Goal: Task Accomplishment & Management: Manage account settings

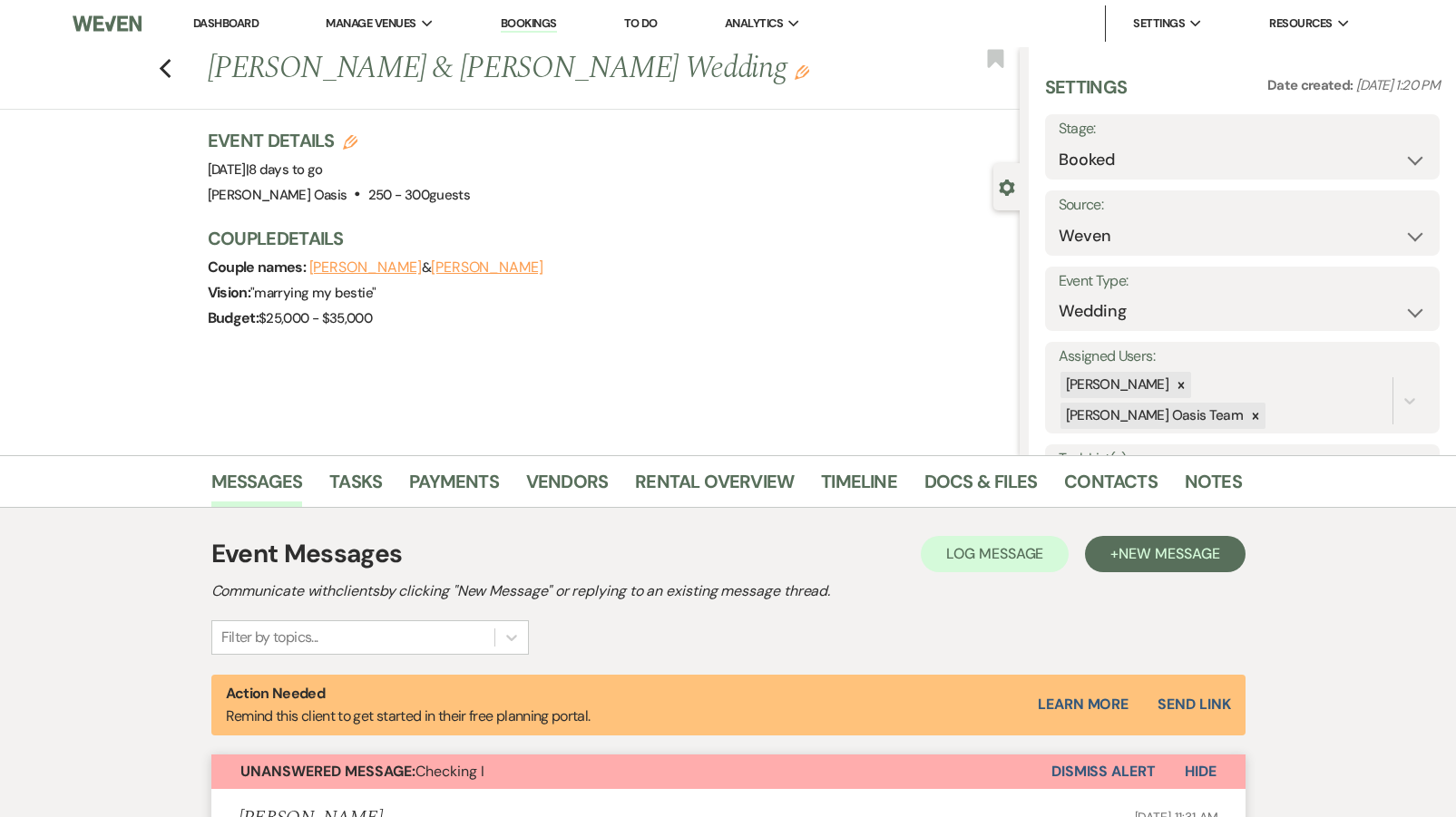
select select "1"
click at [168, 63] on use "button" at bounding box center [165, 68] width 12 height 20
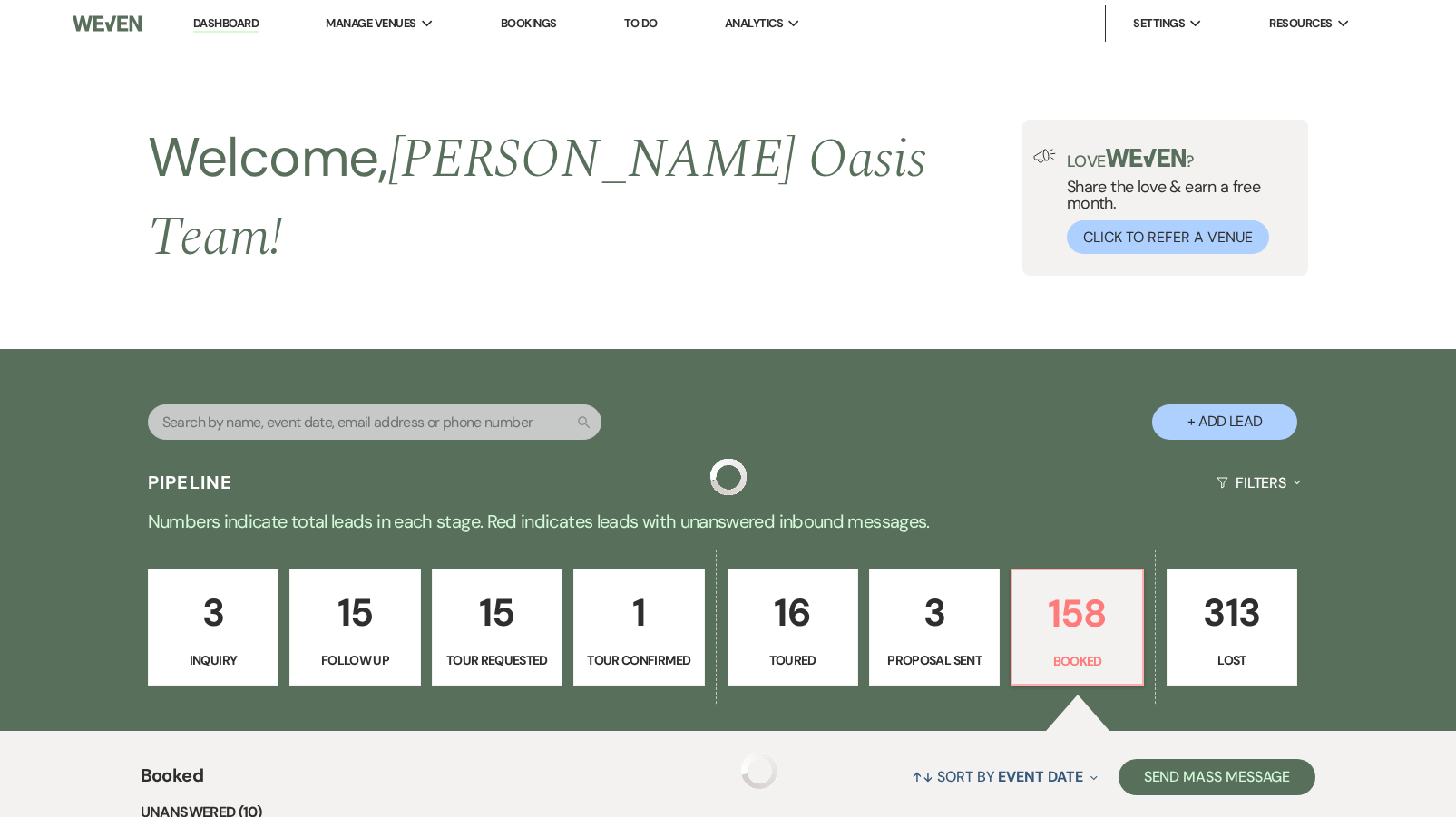
click at [168, 583] on p "3" at bounding box center [213, 613] width 107 height 61
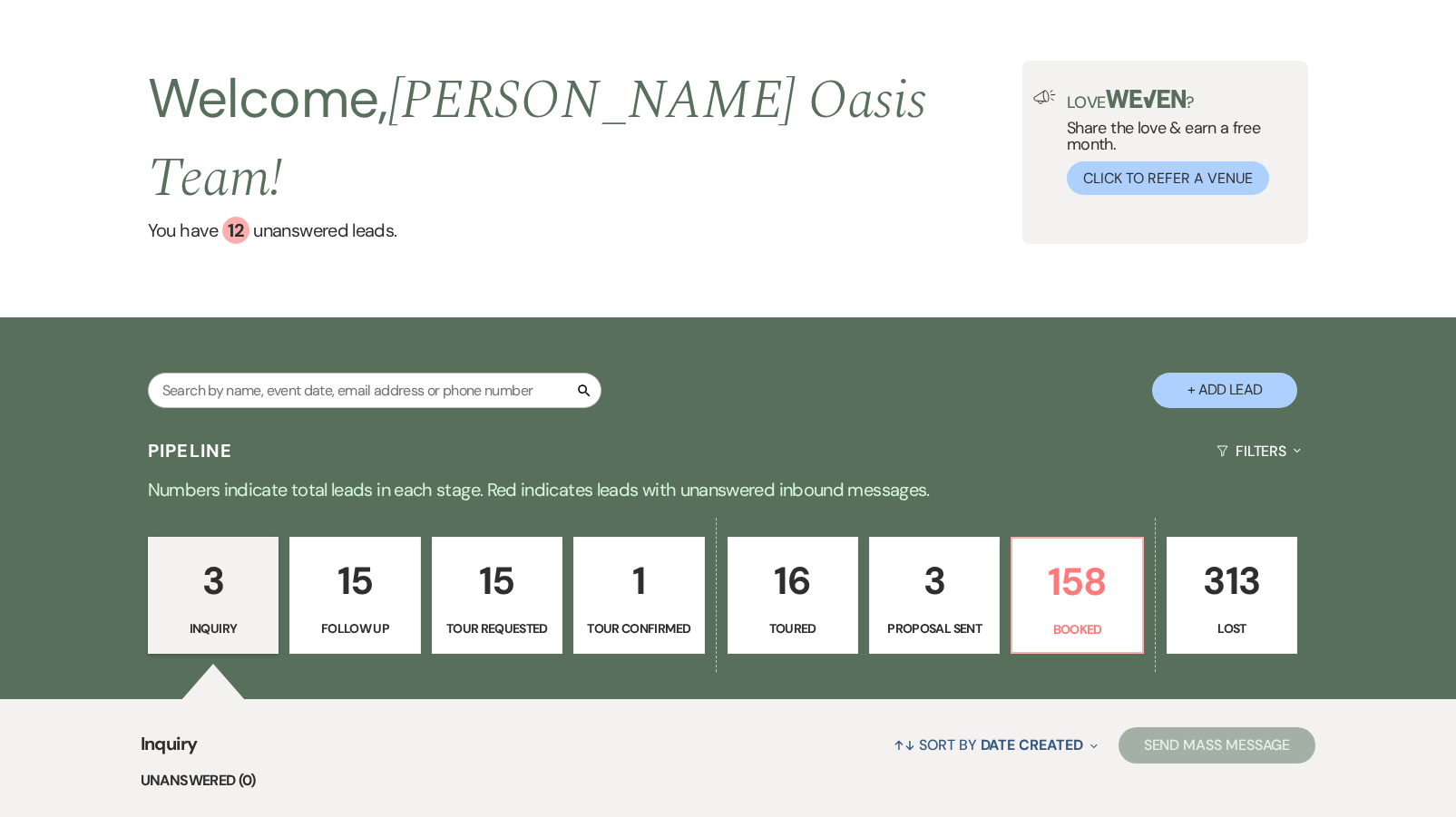
scroll to position [56, 0]
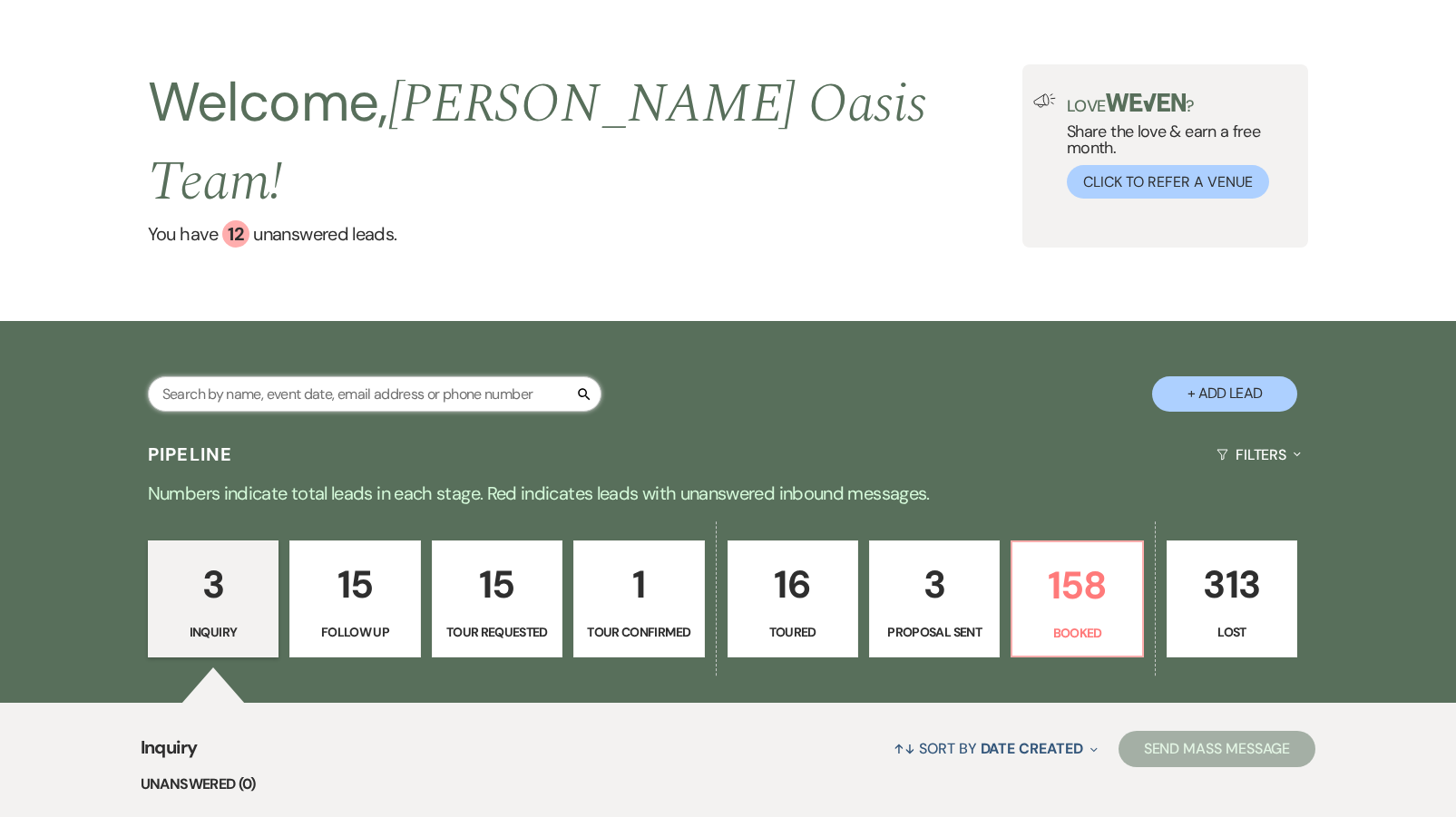
click at [287, 376] on input "text" at bounding box center [374, 394] width 454 height 36
click at [1046, 555] on p "158" at bounding box center [1077, 585] width 107 height 61
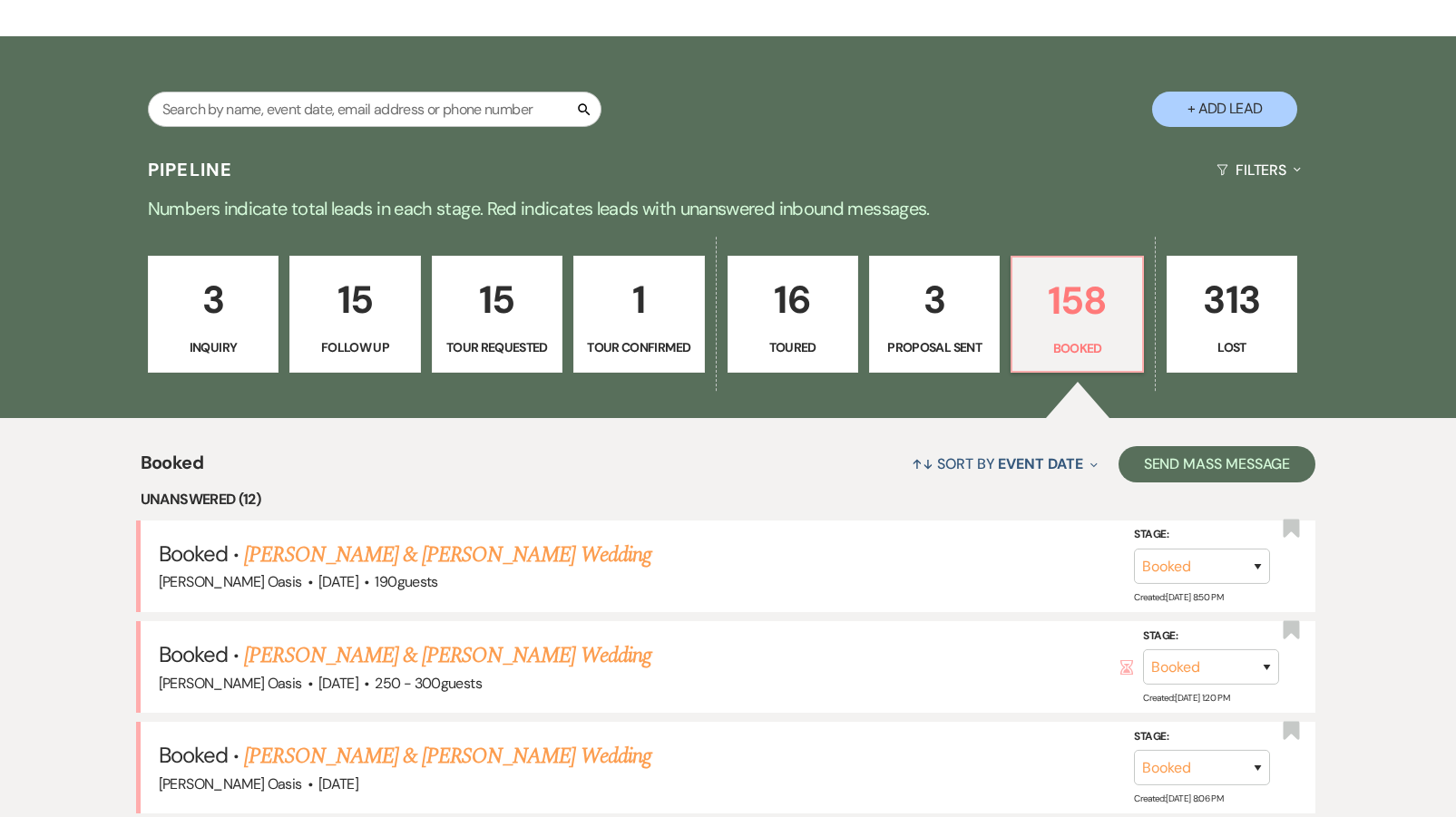
scroll to position [372, 0]
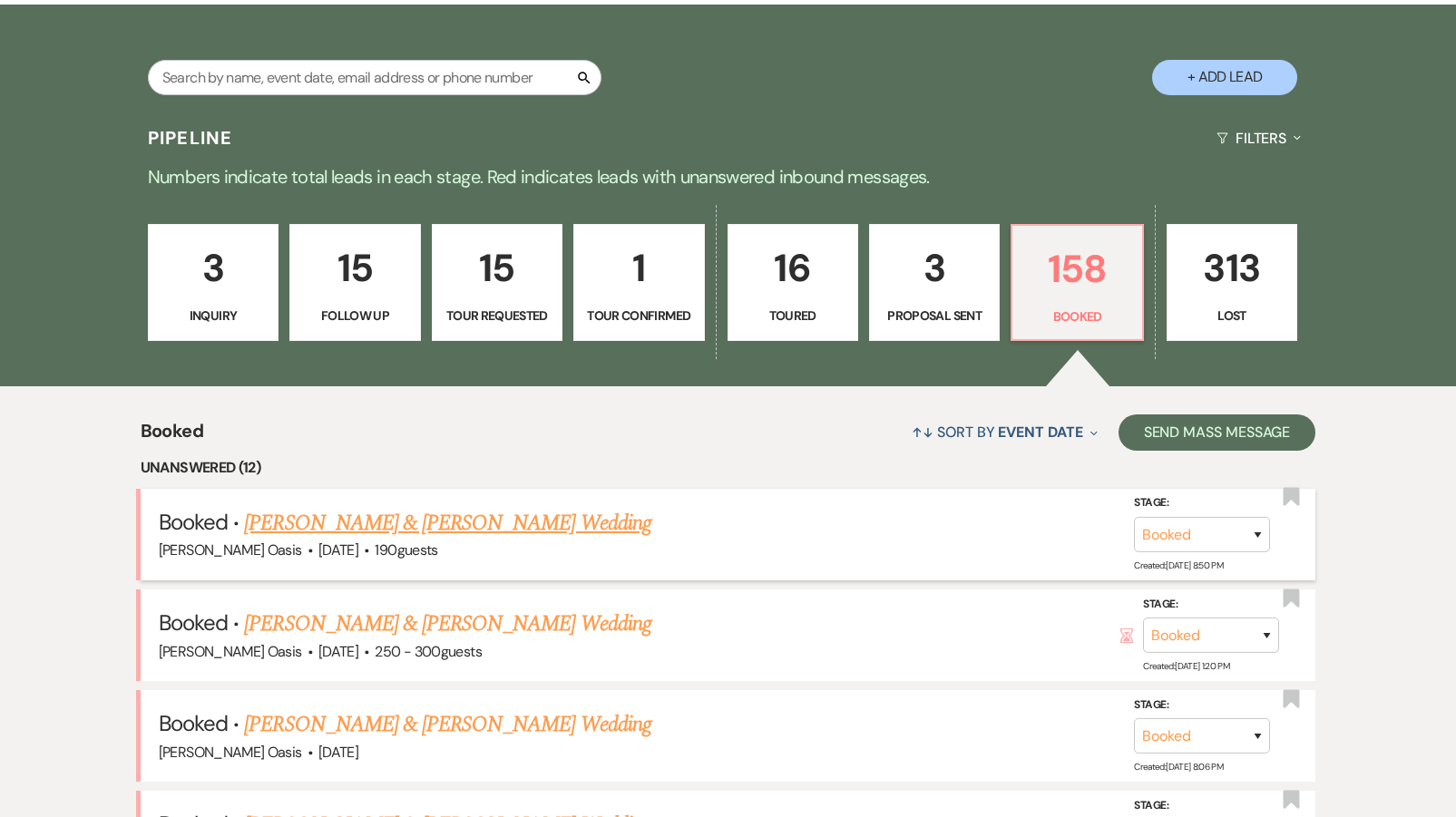
click at [403, 507] on link "[PERSON_NAME] & [PERSON_NAME] Wedding" at bounding box center [447, 523] width 406 height 33
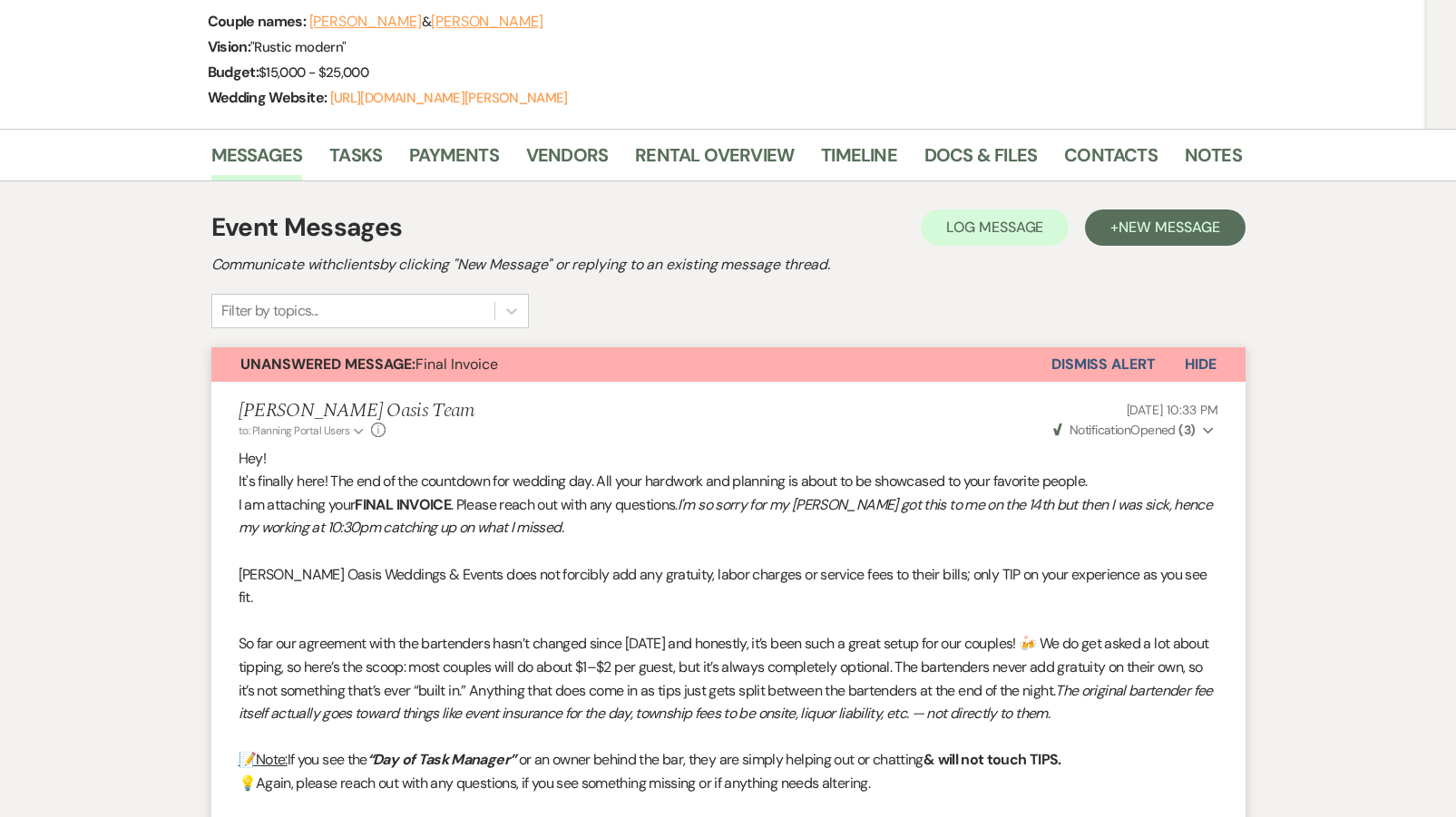
scroll to position [84, 0]
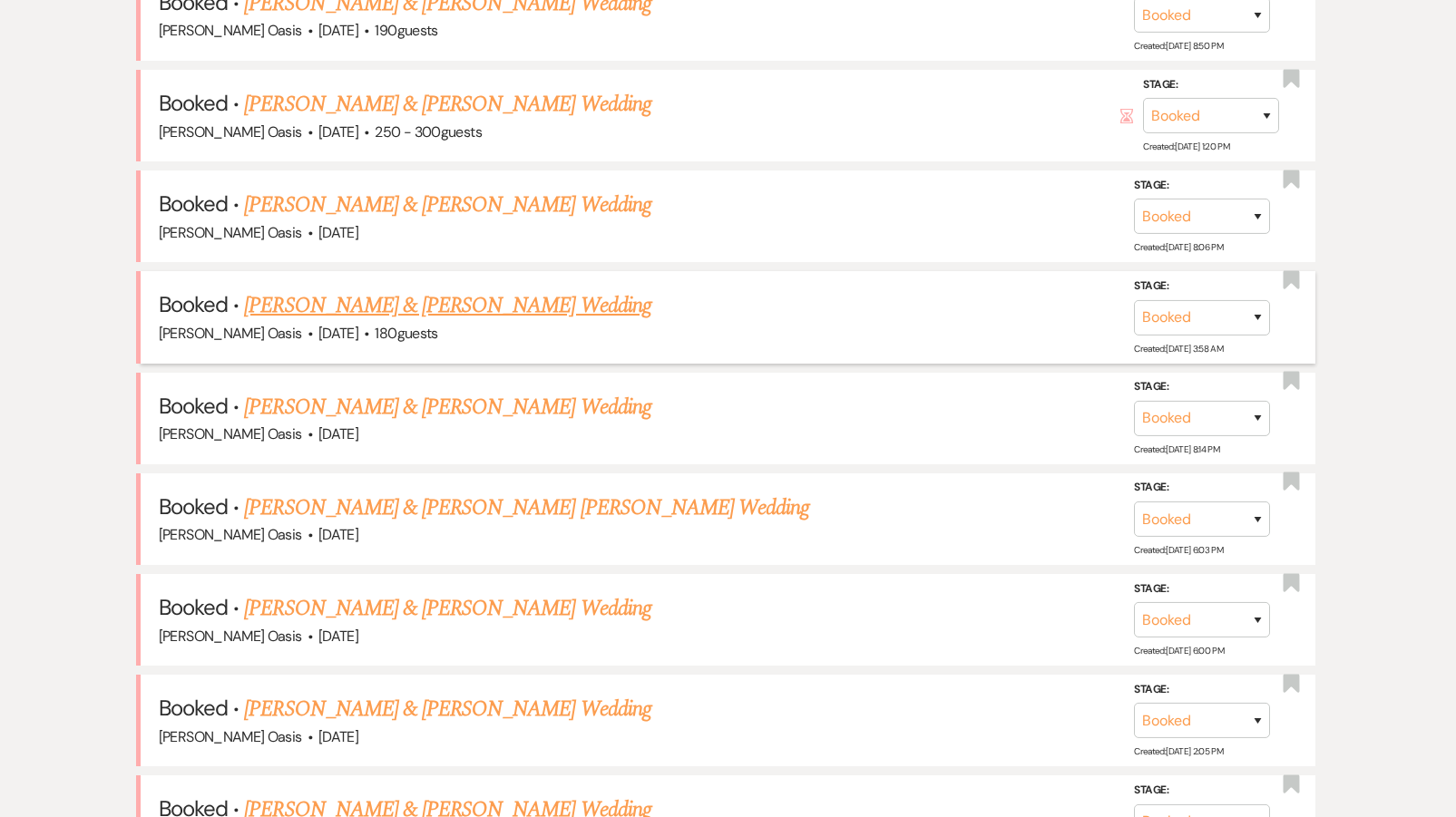
scroll to position [871, 0]
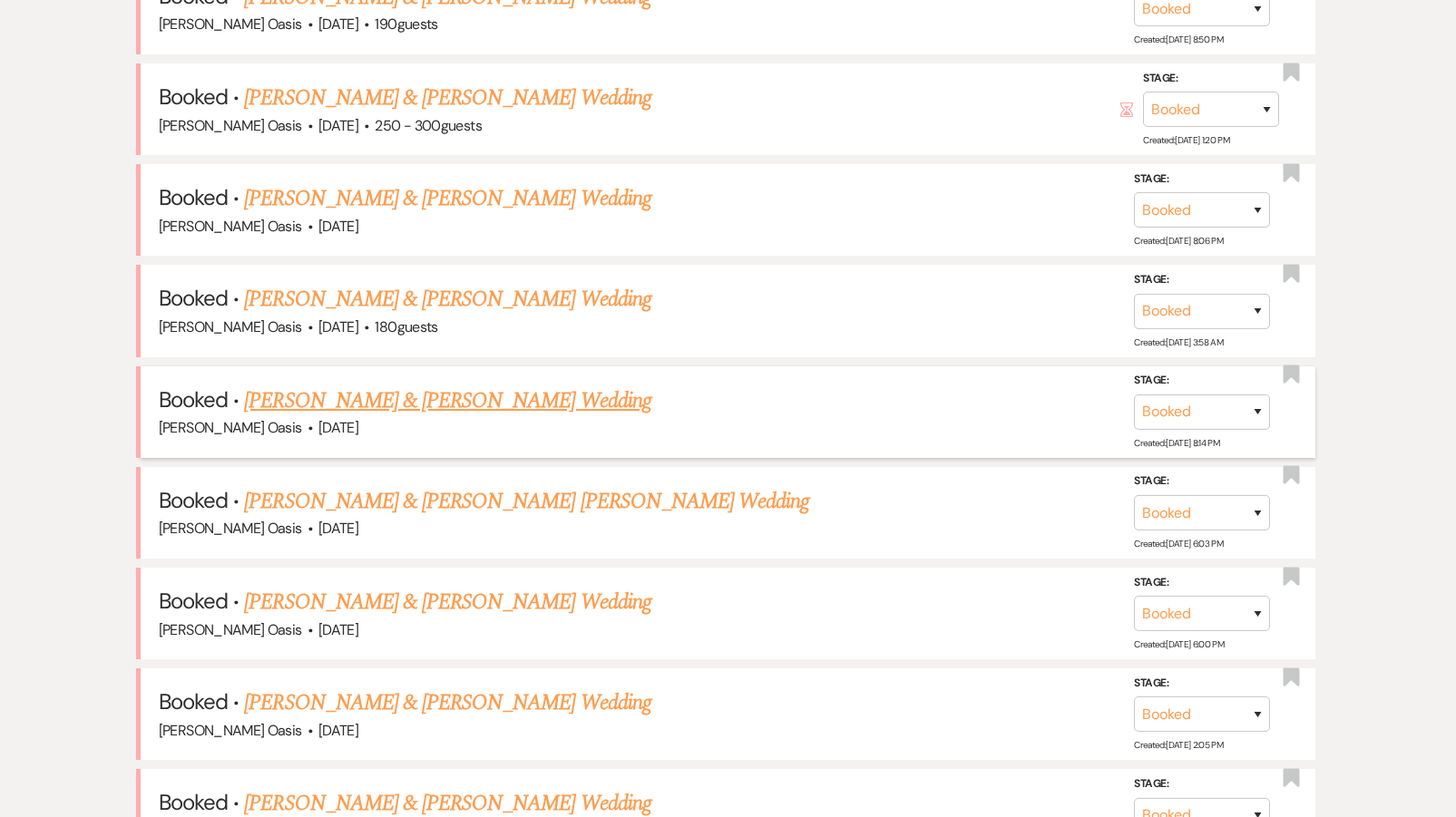
click at [416, 384] on link "[PERSON_NAME] & [PERSON_NAME] Wedding" at bounding box center [447, 400] width 406 height 33
